Goal: Task Accomplishment & Management: Use online tool/utility

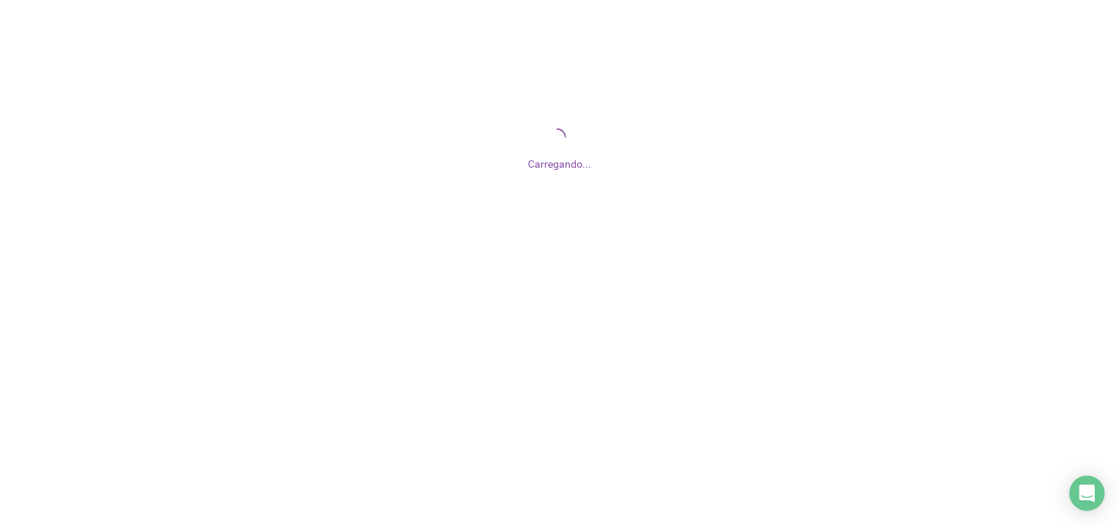
drag, startPoint x: 621, startPoint y: 179, endPoint x: 633, endPoint y: 188, distance: 14.8
click at [633, 188] on div "Carregando..." at bounding box center [560, 147] width 1120 height 295
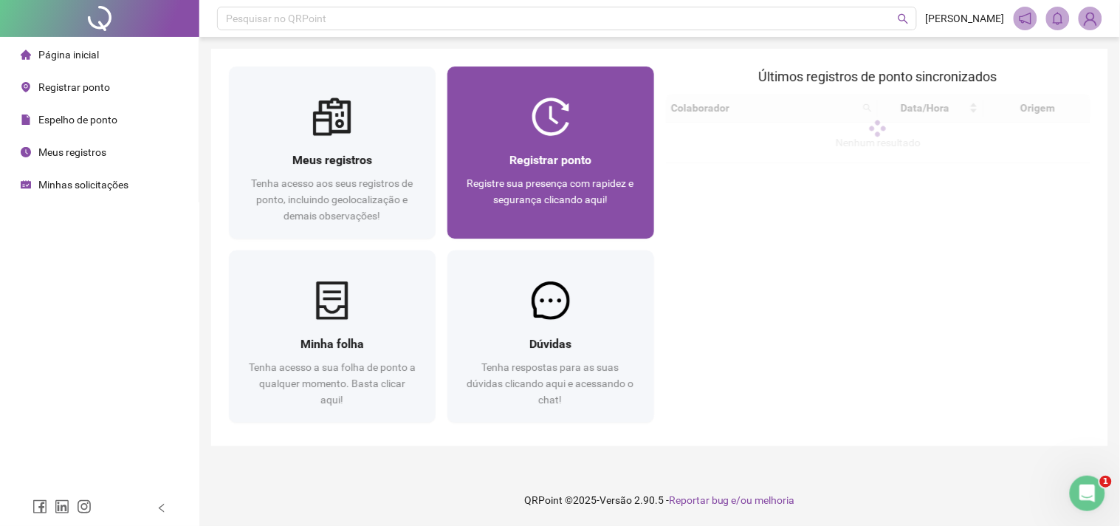
click at [612, 131] on div at bounding box center [551, 116] width 207 height 38
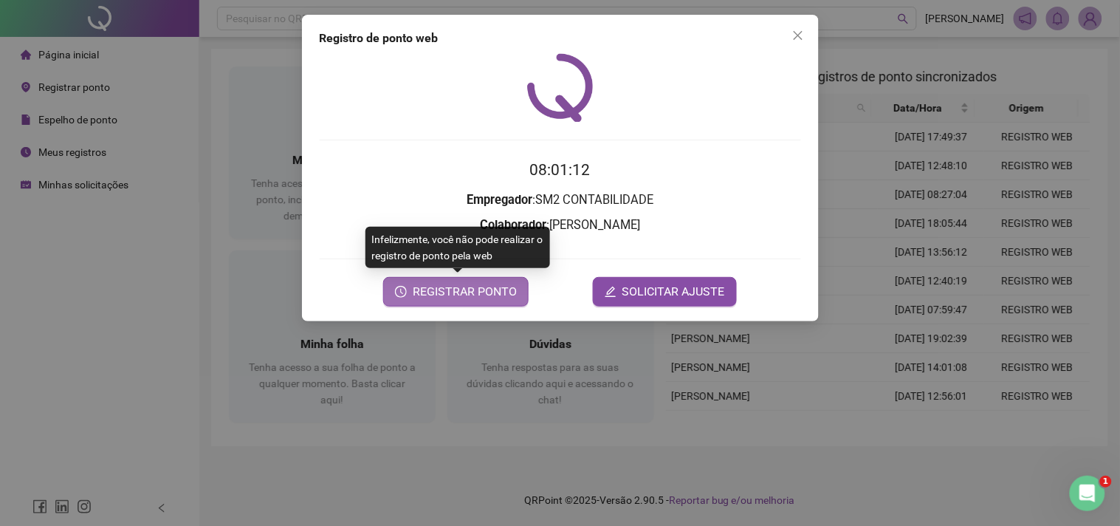
click at [440, 292] on span "REGISTRAR PONTO" at bounding box center [465, 292] width 104 height 18
